Goal: Use online tool/utility: Utilize a website feature to perform a specific function

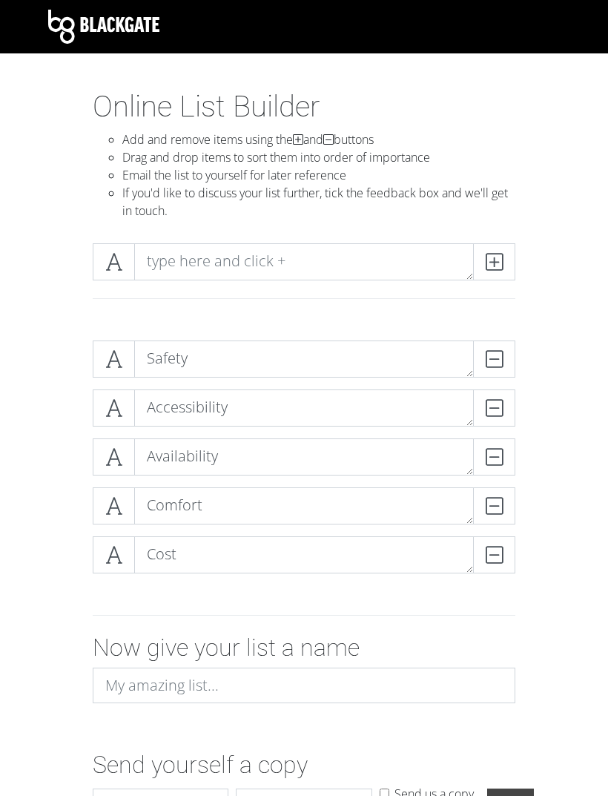
click at [104, 319] on div at bounding box center [304, 279] width 534 height 97
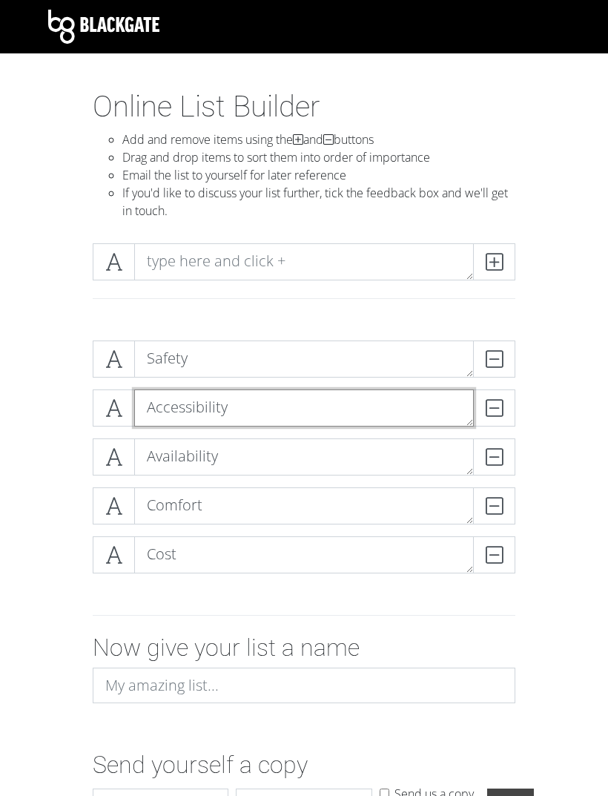
click at [266, 411] on textarea "Accessibility" at bounding box center [304, 407] width 340 height 37
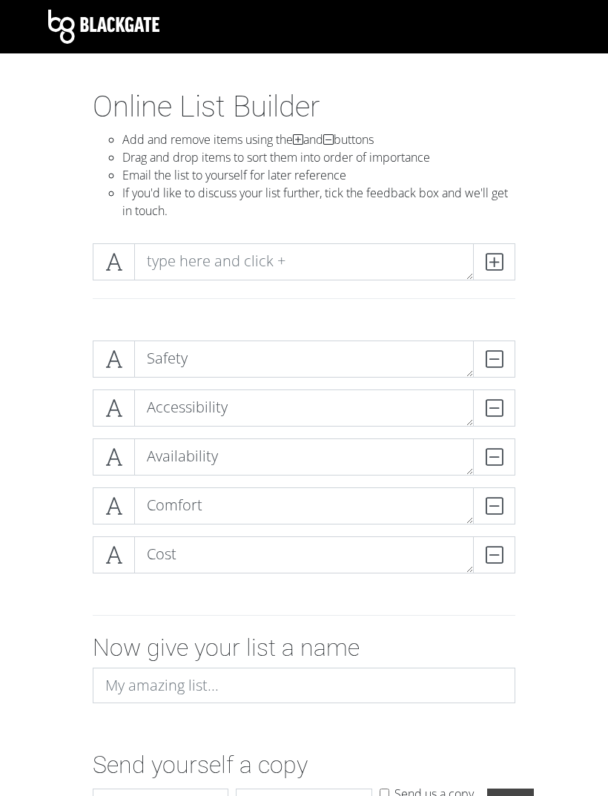
click at [539, 487] on div "Safety DELETE Accessibility DELETE Availability DELETE Comfort DELETE Cost DELE…" at bounding box center [304, 463] width 534 height 268
click at [130, 363] on span at bounding box center [114, 358] width 42 height 37
click at [127, 337] on div "Safety DELETE Comfort DELETE Accessibility DELETE Availability DELETE Cost DELE…" at bounding box center [304, 463] width 534 height 268
click at [116, 354] on icon at bounding box center [113, 359] width 17 height 15
click at [45, 789] on div "Send yourself a copy Name Email Send us a copy too Send" at bounding box center [304, 789] width 534 height 76
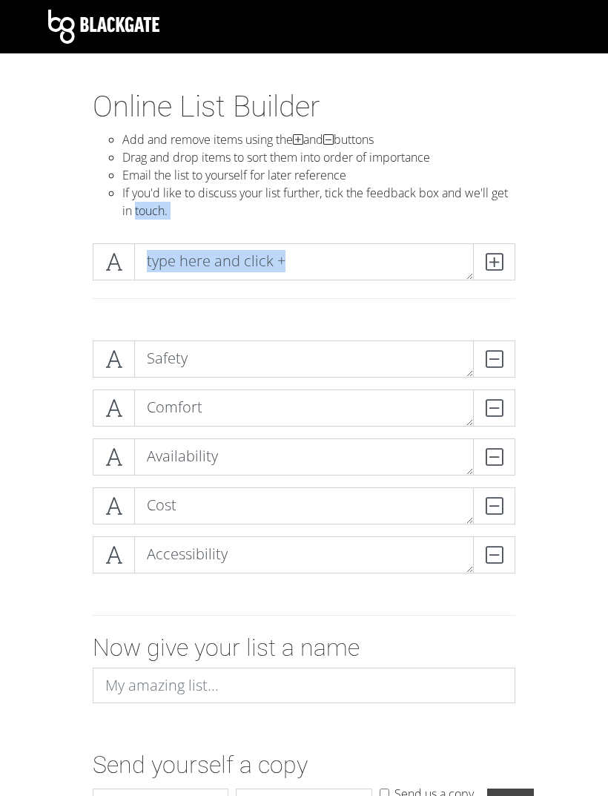
click at [26, 635] on form "Safety DELETE Comfort DELETE Availability DELETE Cost DELETE Accessibility DELE…" at bounding box center [304, 578] width 608 height 498
click at [28, 352] on form "Safety DELETE Comfort DELETE Availability DELETE Cost DELETE Accessibility DELE…" at bounding box center [304, 578] width 608 height 498
click at [47, 587] on div "Safety DELETE Comfort DELETE Availability DELETE Cost DELETE Accessibility DELE…" at bounding box center [304, 463] width 534 height 268
click at [4, 410] on form "Safety DELETE Comfort DELETE Availability DELETE Cost DELETE Accessibility DELE…" at bounding box center [304, 578] width 608 height 498
click at [26, 459] on form "Safety DELETE Comfort DELETE Availability DELETE Cost DELETE Accessibility DELE…" at bounding box center [304, 578] width 608 height 498
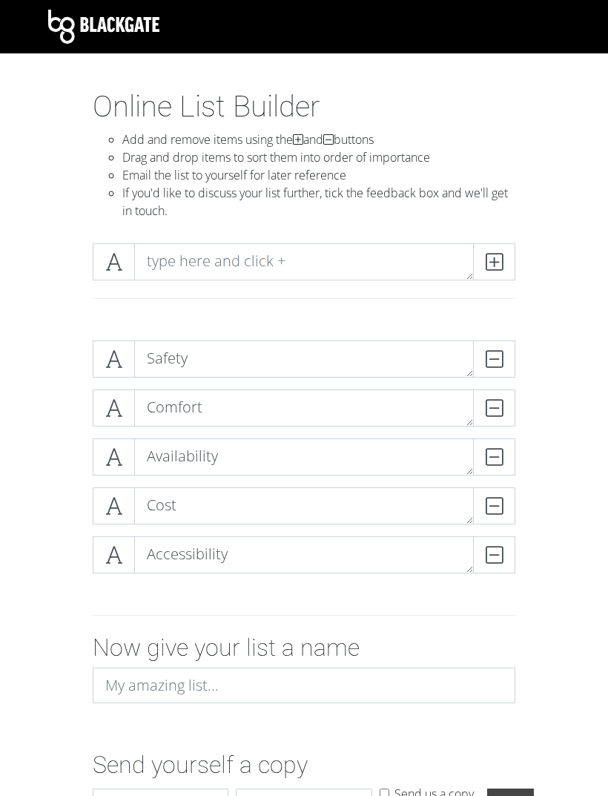
click at [47, 456] on div "Safety DELETE Comfort DELETE Availability DELETE Cost DELETE Accessibility DELE…" at bounding box center [304, 463] width 534 height 268
click at [60, 567] on div "Safety DELETE Comfort DELETE Availability DELETE Cost DELETE Accessibility DELE…" at bounding box center [304, 463] width 534 height 268
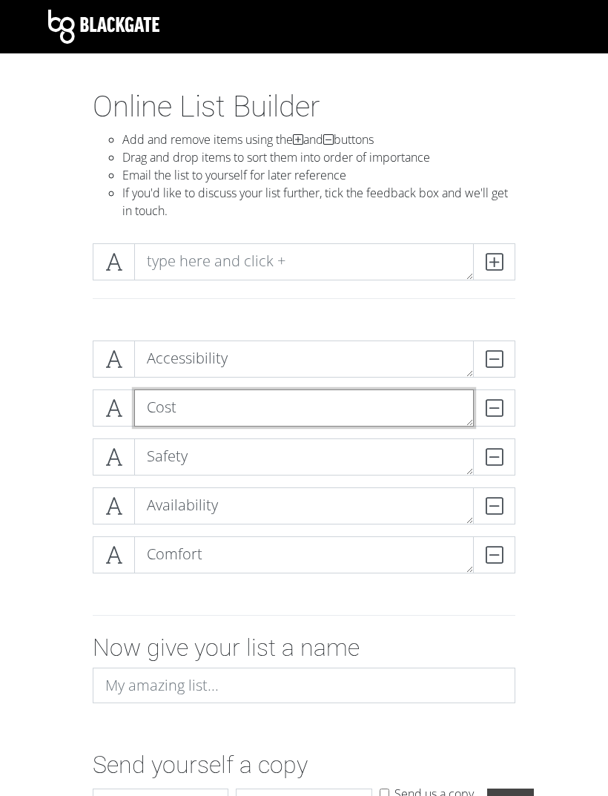
click at [343, 389] on textarea "Cost" at bounding box center [304, 407] width 340 height 37
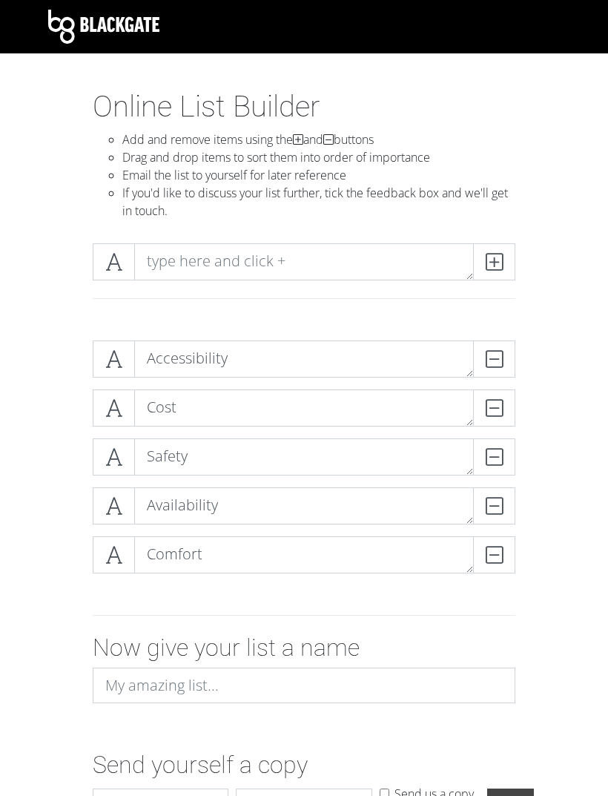
click at [552, 426] on div "Accessibility DELETE Cost DELETE Safety DELETE Availability DELETE Comfort DELE…" at bounding box center [304, 463] width 534 height 268
click at [84, 334] on div "Accessibility DELETE Cost DELETE Safety DELETE Availability DELETE Comfort DELE…" at bounding box center [304, 463] width 534 height 268
